Goal: Task Accomplishment & Management: Use online tool/utility

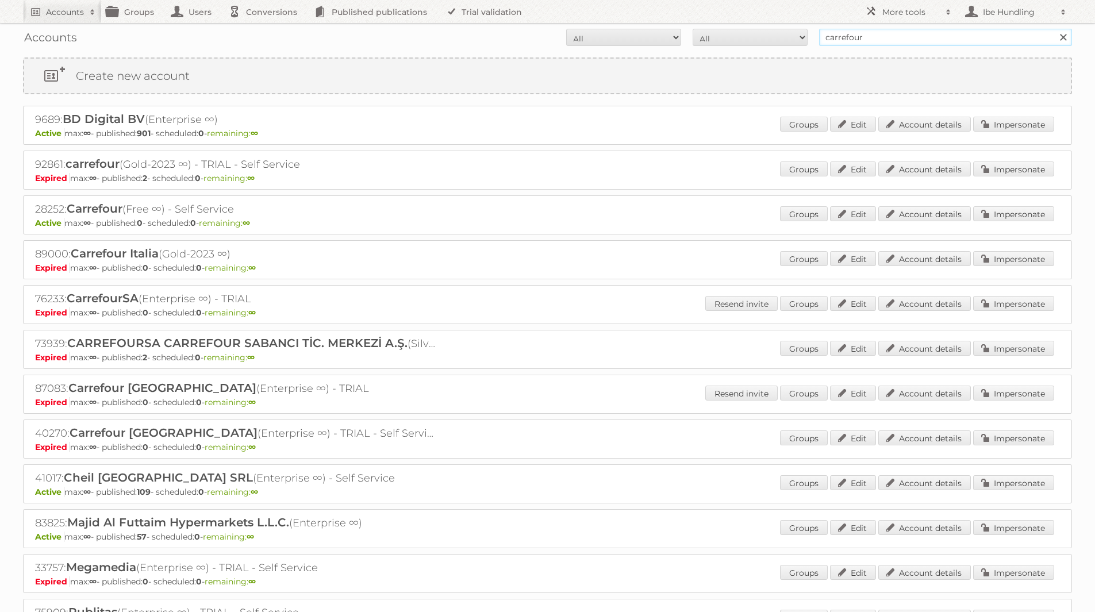
drag, startPoint x: 881, startPoint y: 35, endPoint x: 601, endPoint y: 22, distance: 280.8
click at [623, 25] on div "Accounts All Active Expired Pending All Paid Trials Self service carrefour Sear…" at bounding box center [547, 37] width 1049 height 29
type input "home fashion groep"
click at [1054, 29] on input "Search" at bounding box center [1062, 37] width 17 height 17
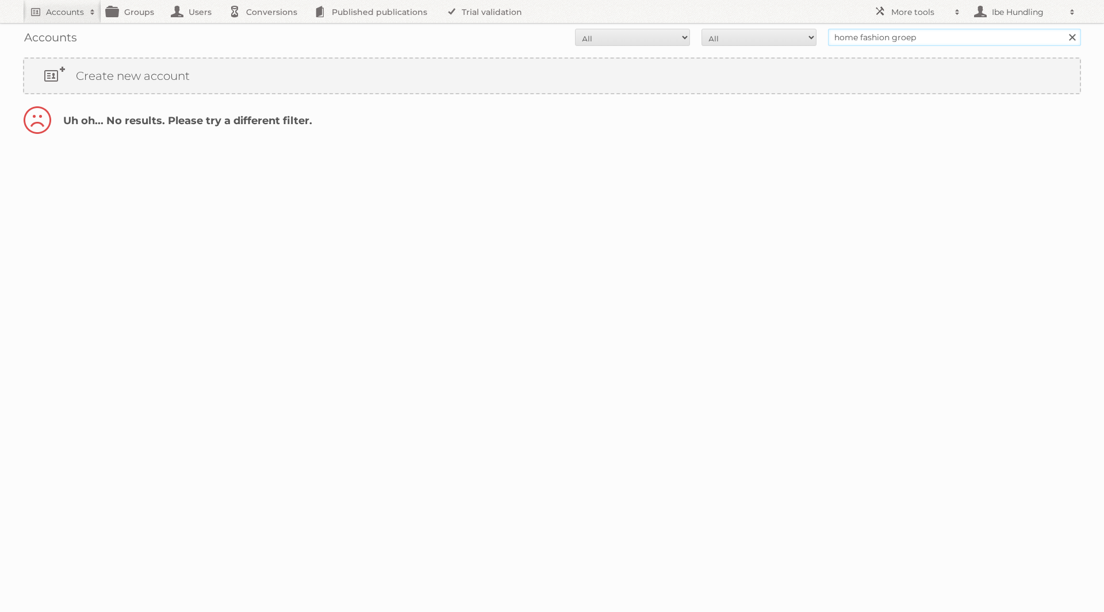
click at [947, 41] on input "home fashion groep" at bounding box center [954, 37] width 253 height 17
type input "home fashion group"
click at [1063, 29] on input "Search" at bounding box center [1071, 37] width 17 height 17
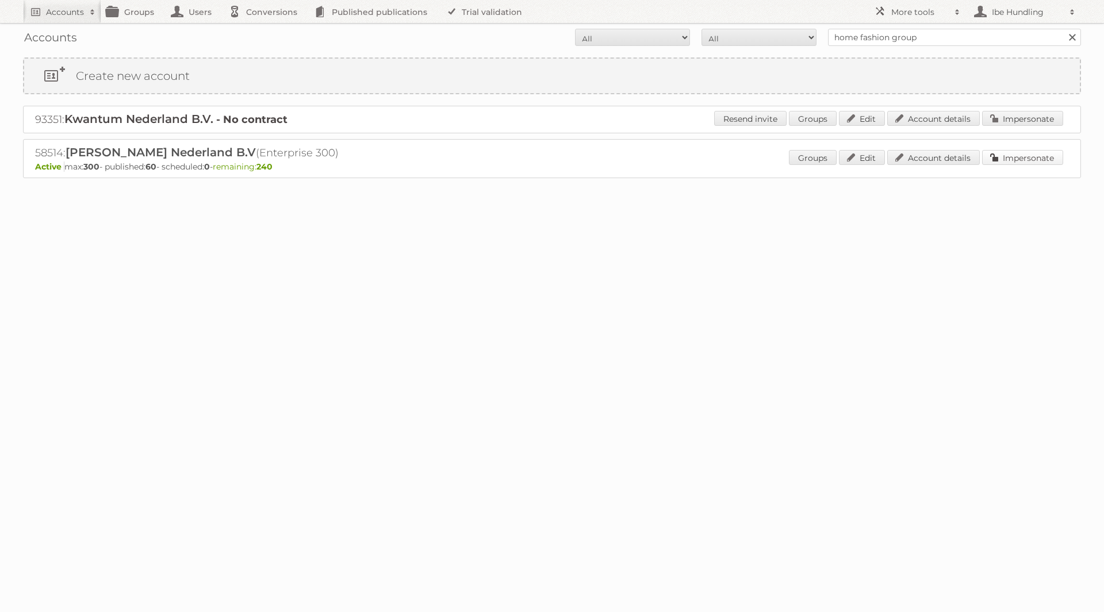
click at [1020, 154] on link "Impersonate" at bounding box center [1022, 157] width 81 height 15
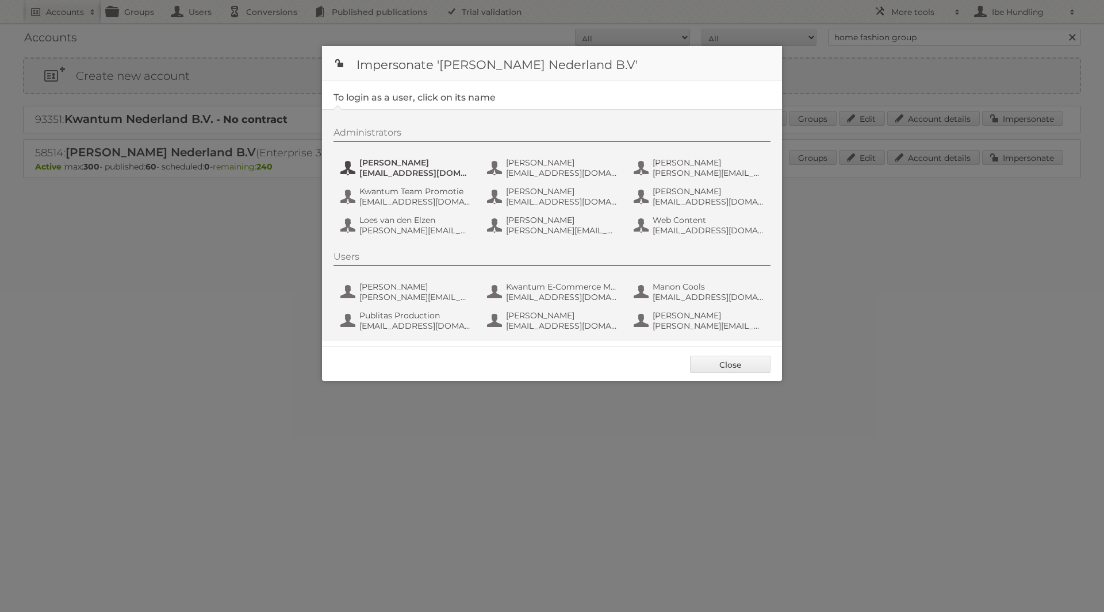
click at [395, 178] on span "aguiking@leenbakker.nl" at bounding box center [415, 173] width 112 height 10
